Goal: Information Seeking & Learning: Learn about a topic

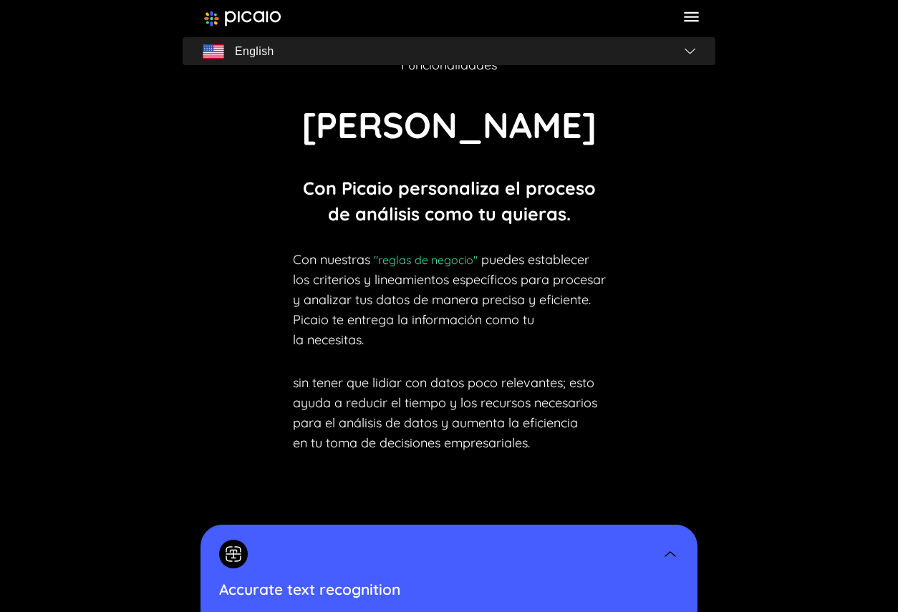
scroll to position [3549, 0]
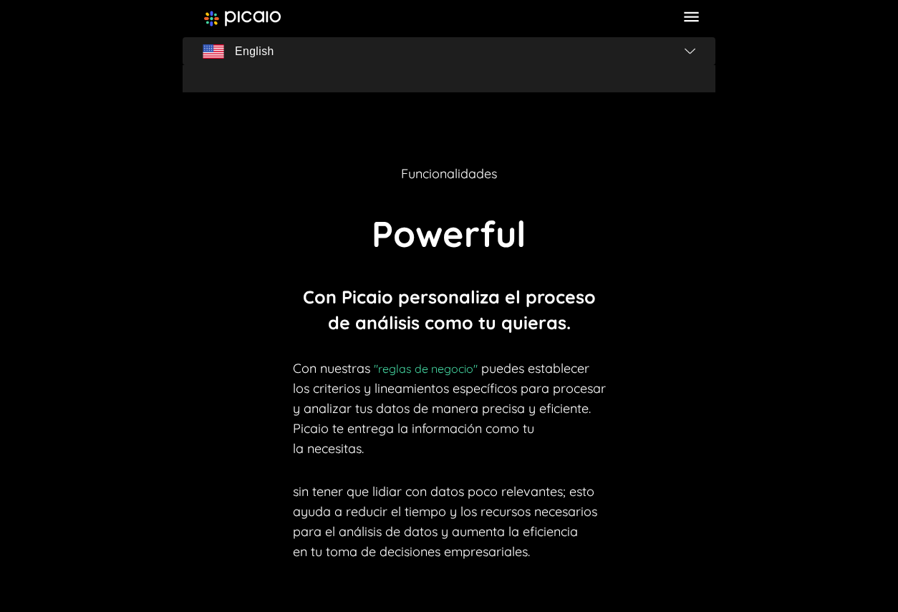
click at [704, 12] on div at bounding box center [449, 18] width 533 height 37
click at [699, 16] on icon at bounding box center [690, 16] width 19 height 19
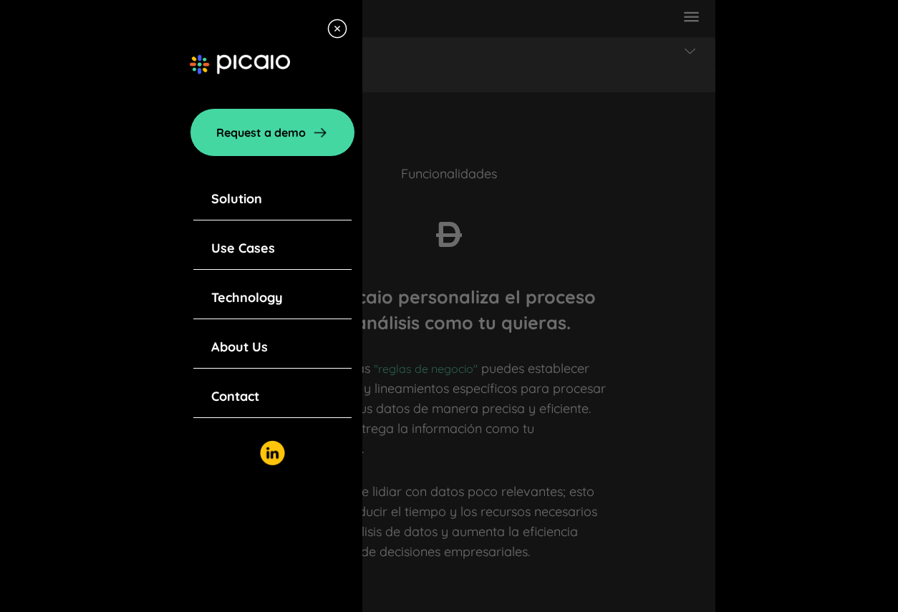
click at [230, 381] on div "Contact" at bounding box center [272, 397] width 158 height 42
click at [230, 389] on link "Contact" at bounding box center [235, 397] width 48 height 20
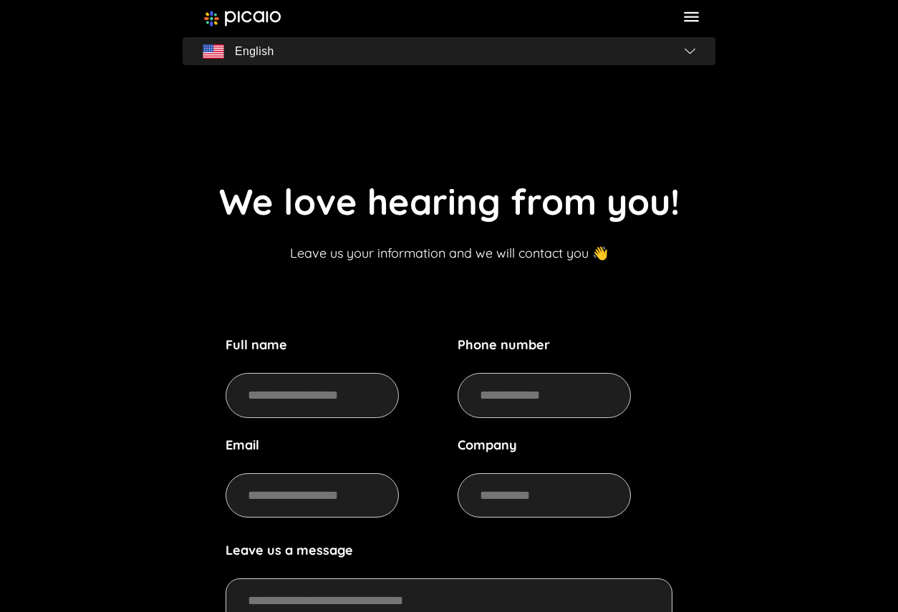
click at [689, 20] on icon at bounding box center [691, 17] width 14 height 10
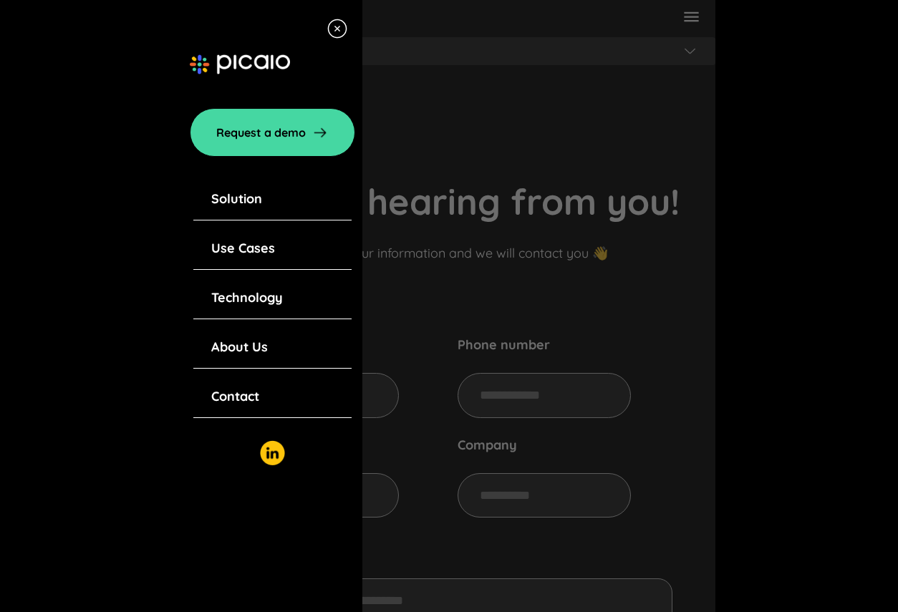
click at [276, 335] on div "About Us" at bounding box center [272, 347] width 158 height 42
click at [254, 344] on link "About Us" at bounding box center [239, 347] width 57 height 20
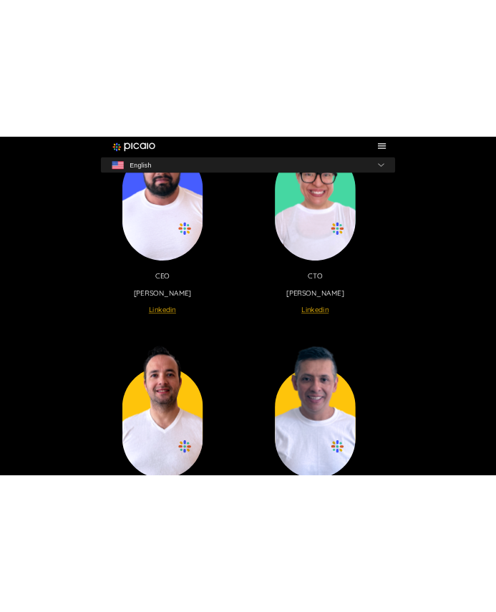
scroll to position [2561, 0]
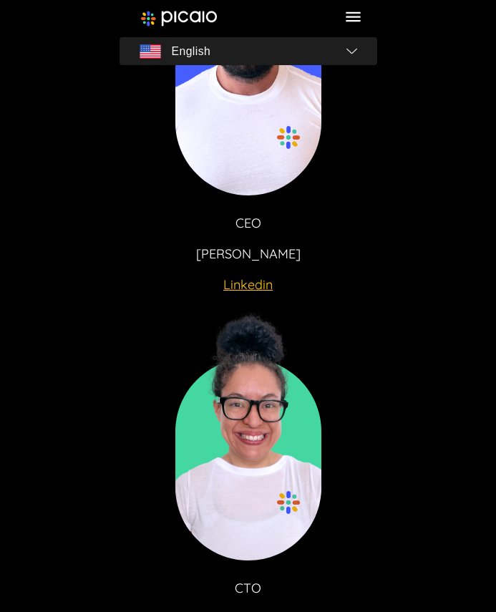
scroll to position [3642, 0]
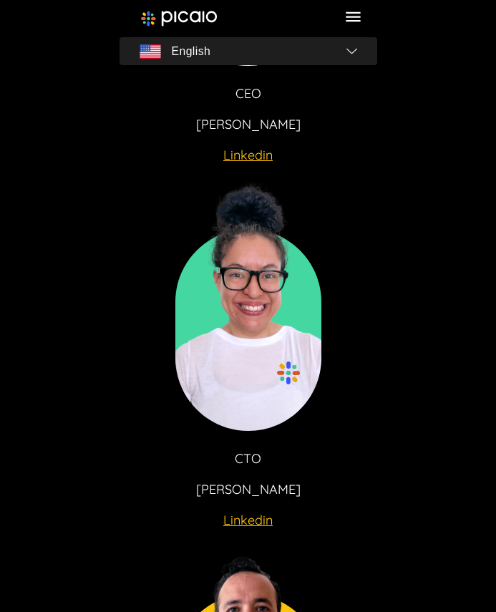
click at [256, 319] on img at bounding box center [248, 305] width 146 height 251
click at [257, 312] on img at bounding box center [248, 305] width 146 height 251
